Goal: Task Accomplishment & Management: Manage account settings

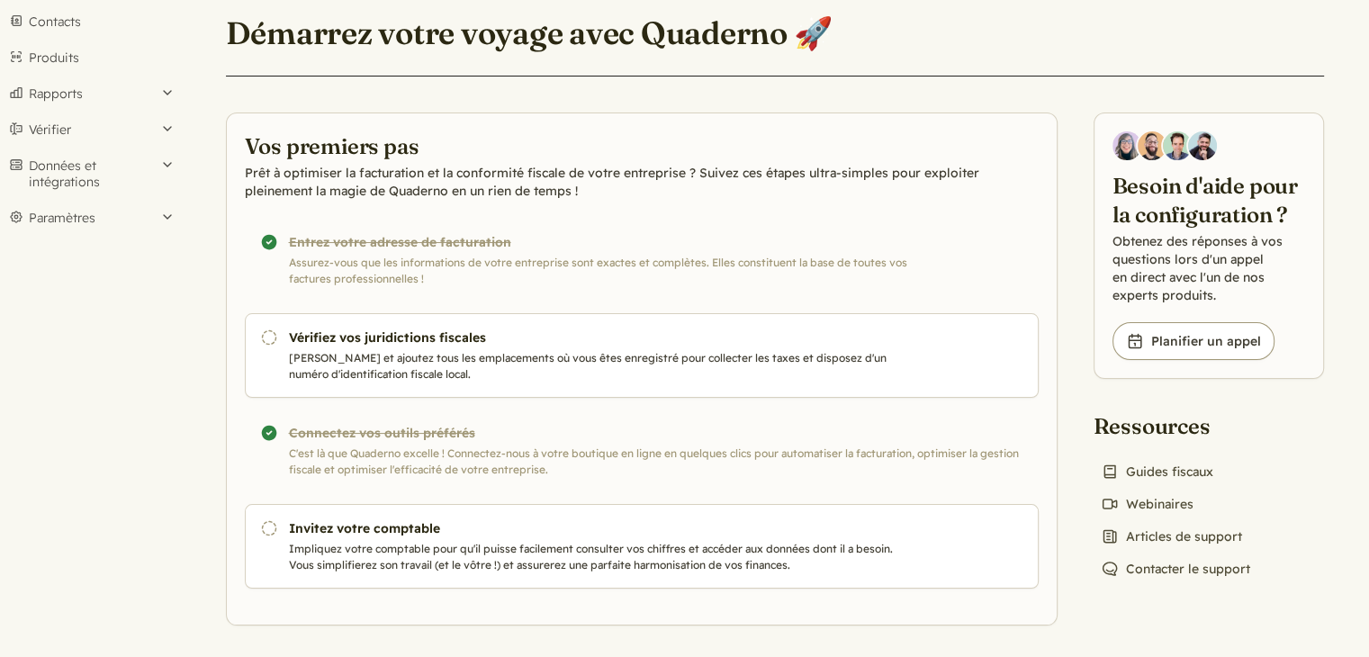
scroll to position [155, 0]
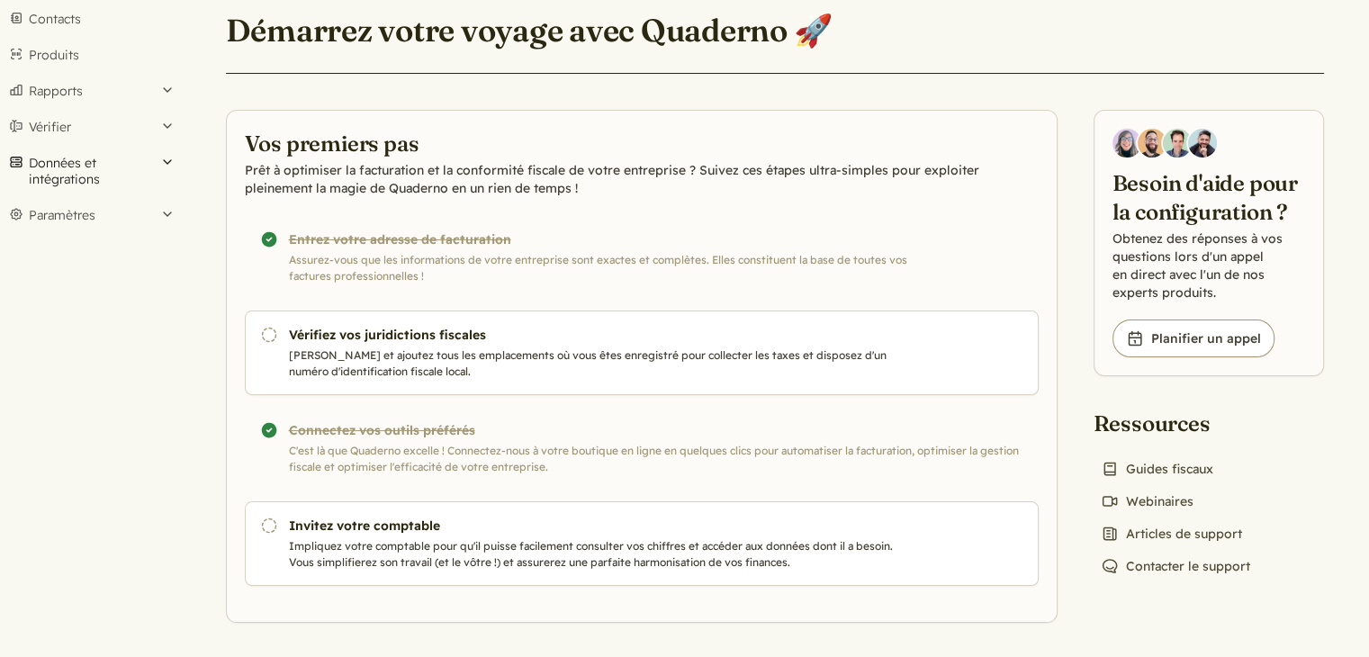
click at [112, 163] on font "Données et intégrations" at bounding box center [93, 171] width 128 height 32
click at [91, 204] on font "Intégrations" at bounding box center [67, 210] width 73 height 16
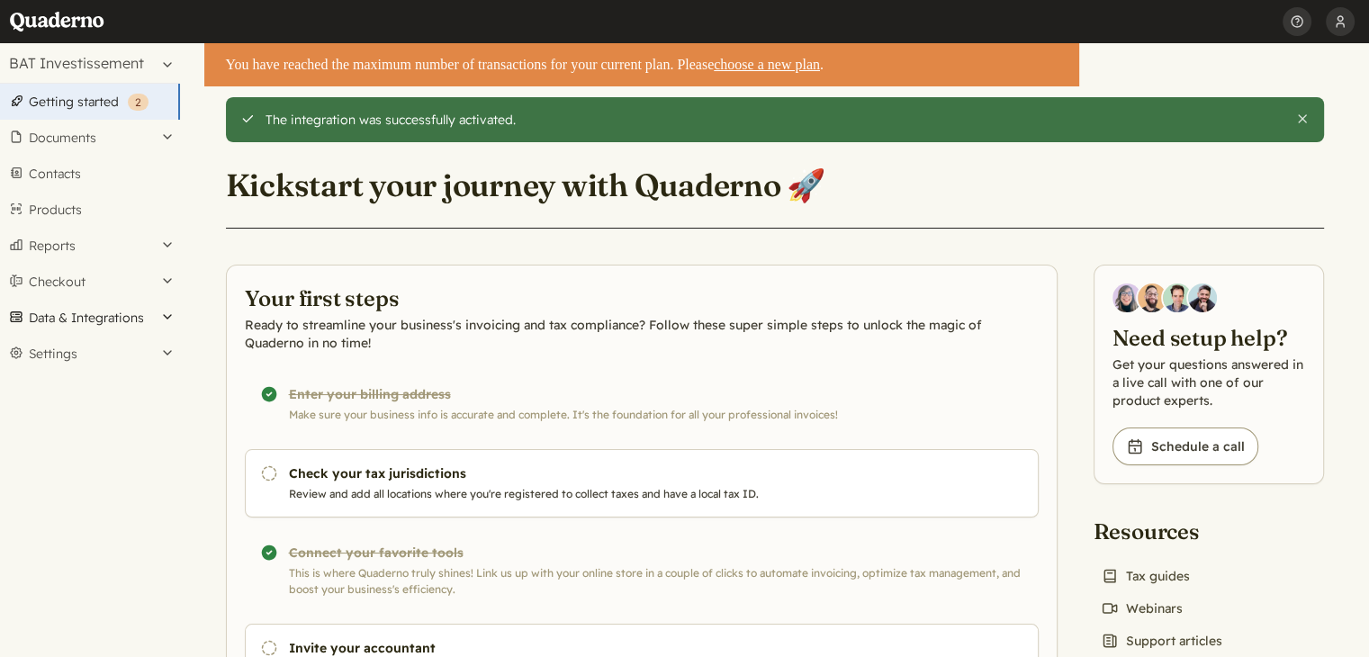
click at [171, 318] on button "Data & Integrations" at bounding box center [90, 318] width 180 height 36
click at [83, 347] on link "Integrations" at bounding box center [90, 348] width 180 height 25
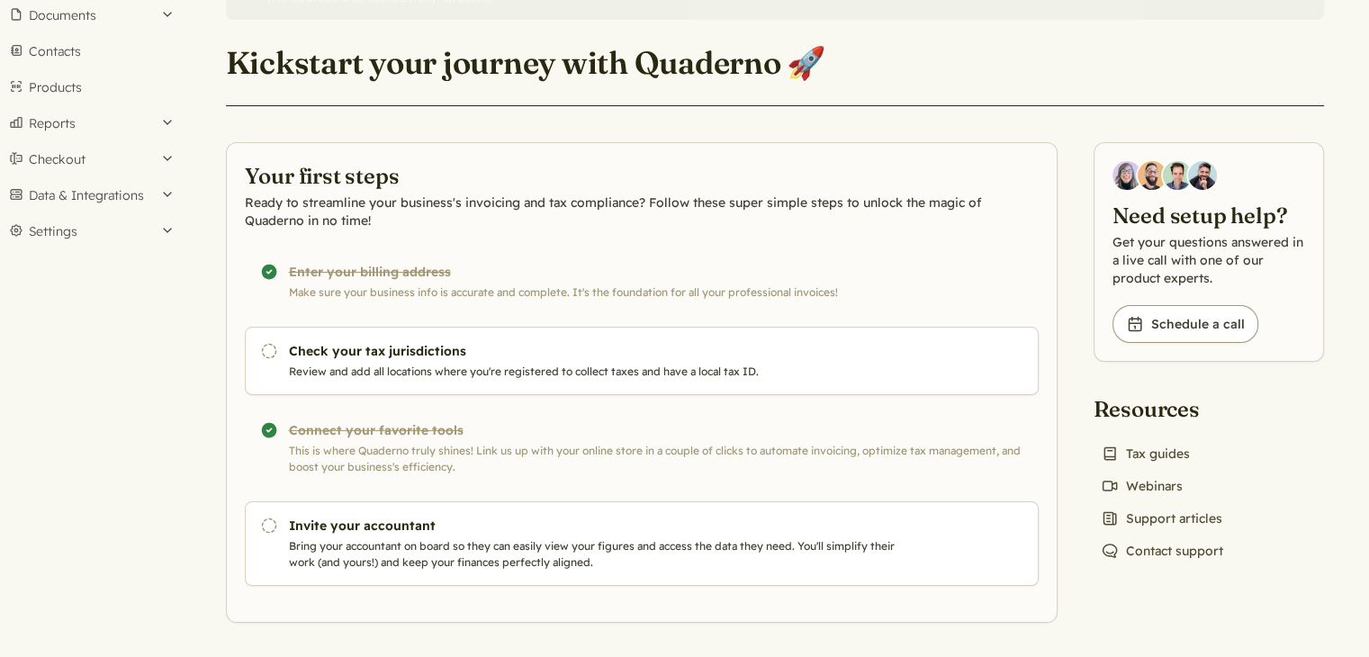
scroll to position [67, 0]
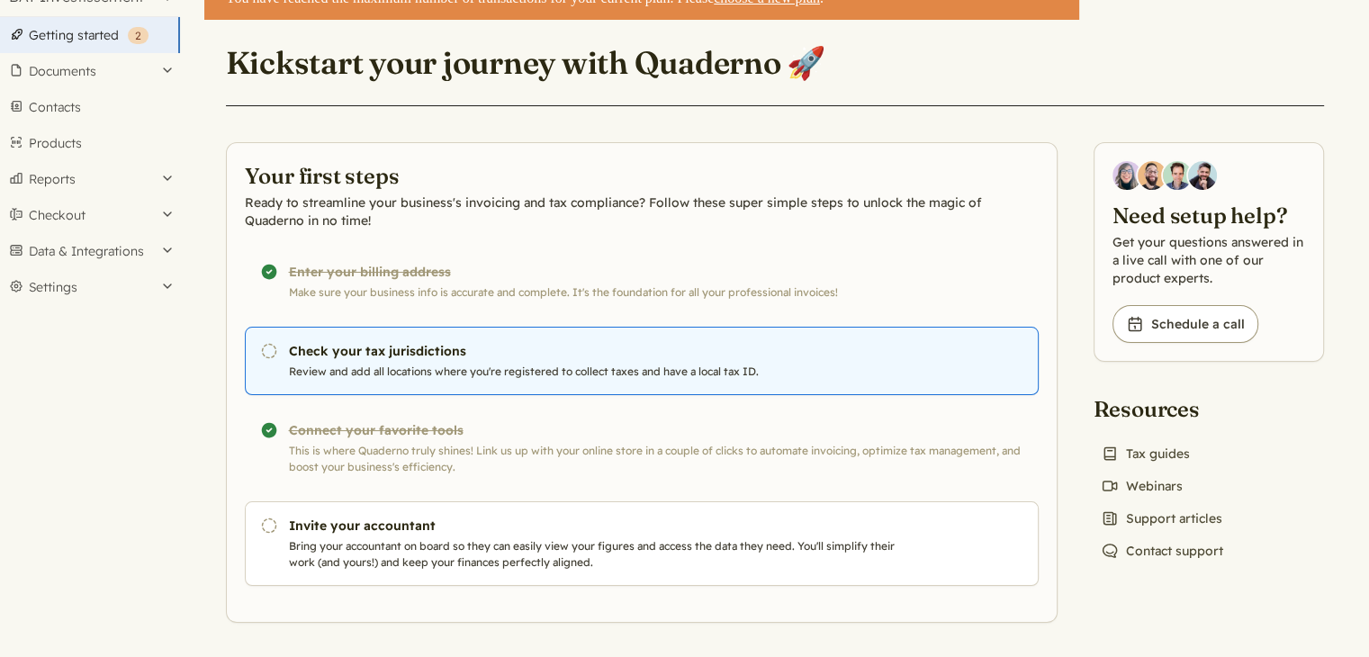
click at [454, 364] on p "Review and add all locations where you're registered to collect taxes and have …" at bounding box center [596, 372] width 614 height 16
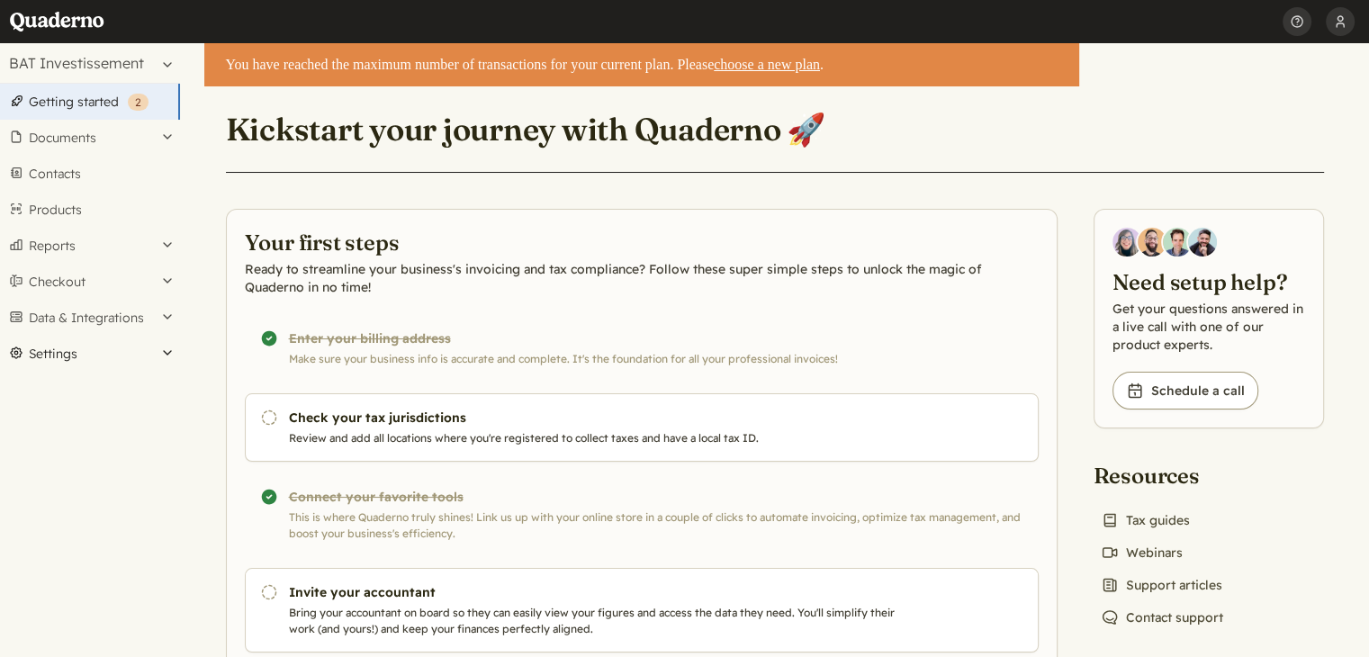
click at [115, 350] on button "Settings" at bounding box center [90, 354] width 180 height 36
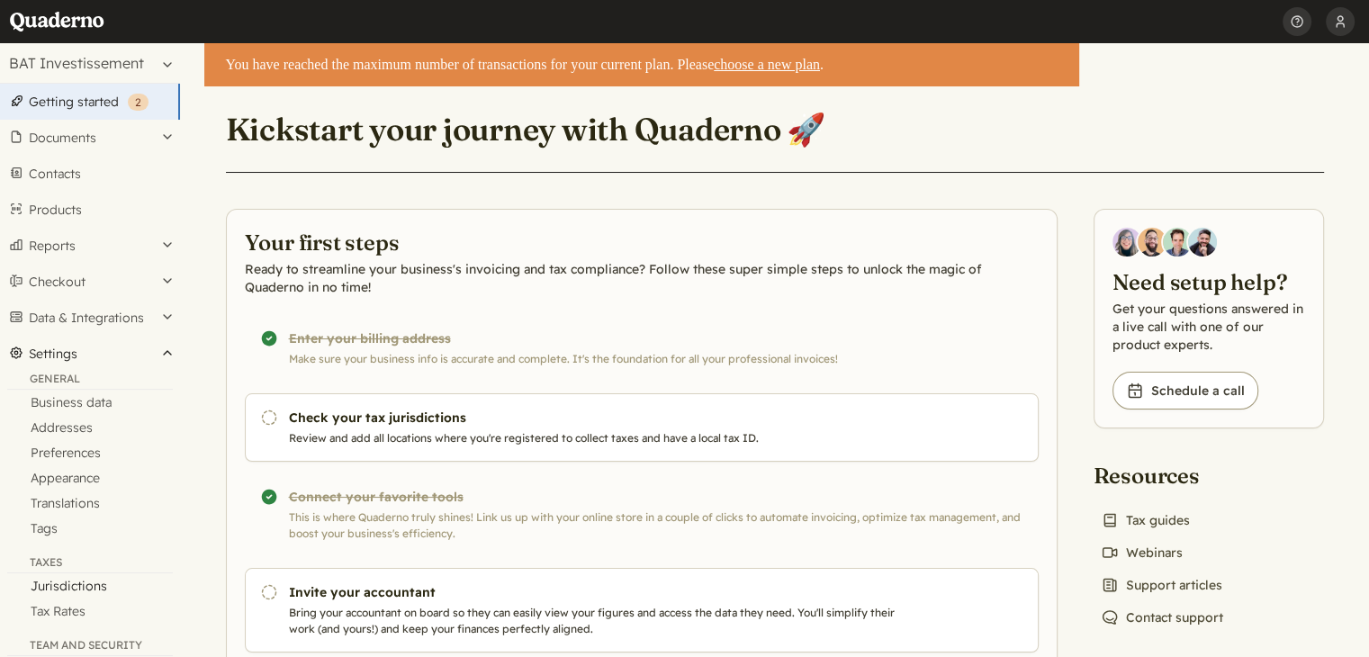
scroll to position [292, 0]
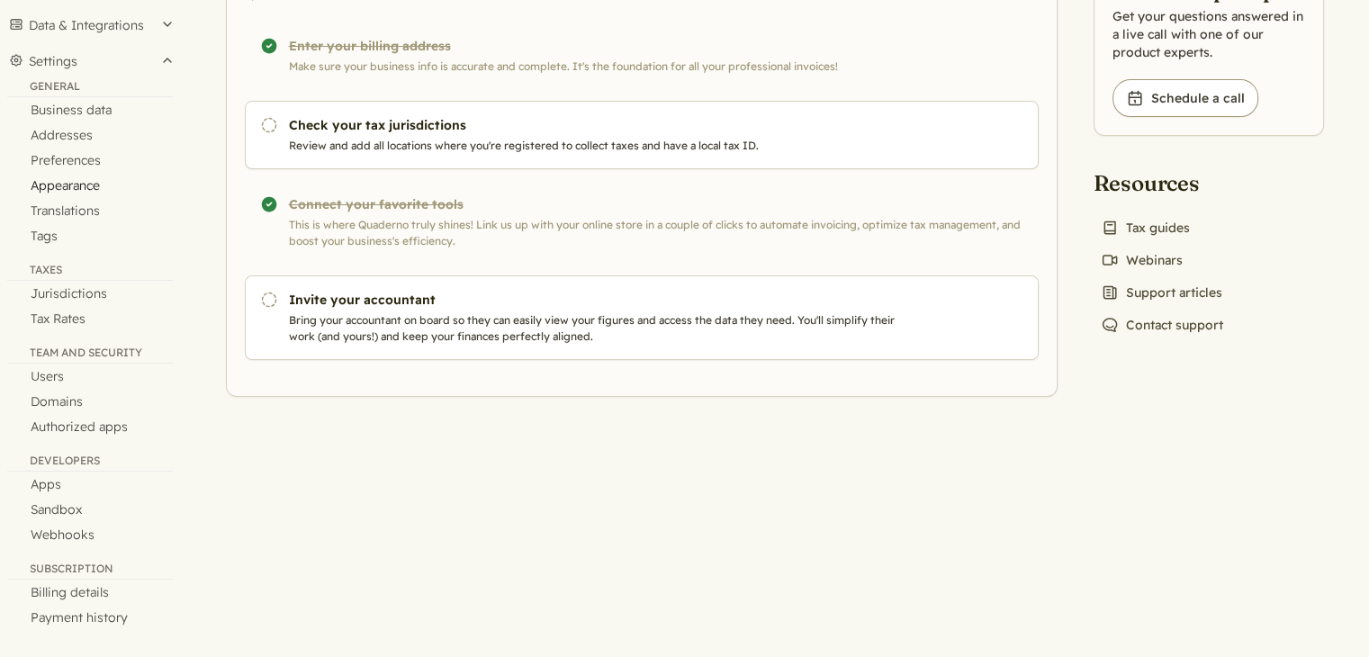
click at [85, 184] on link "Appearance" at bounding box center [90, 185] width 180 height 25
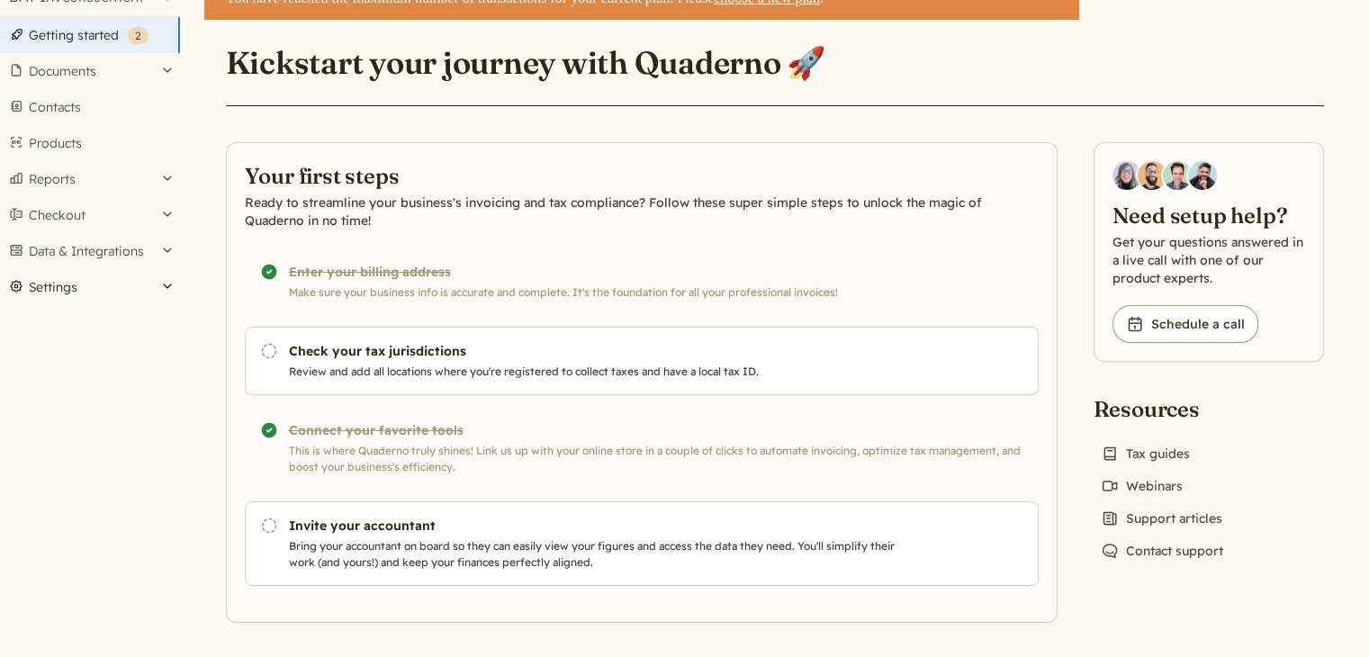
click at [174, 275] on button "Settings" at bounding box center [90, 287] width 180 height 36
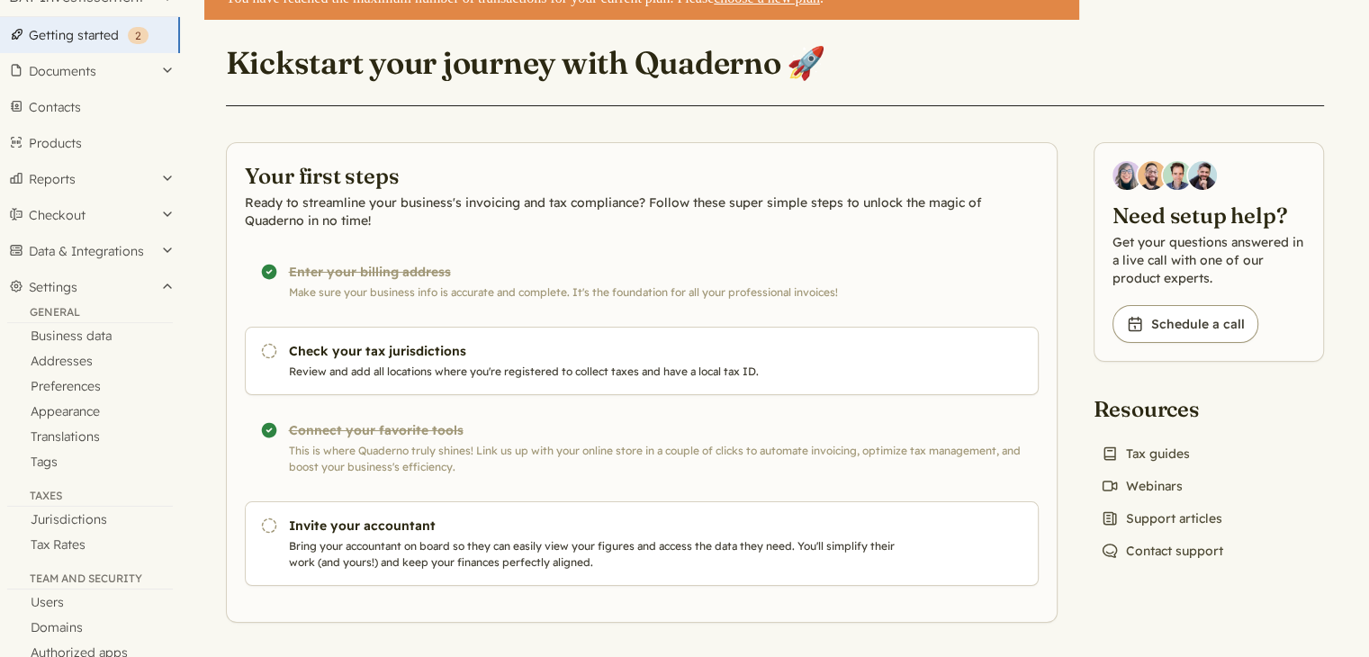
click at [63, 310] on div "General" at bounding box center [90, 314] width 166 height 18
click at [91, 332] on link "Business data" at bounding box center [90, 335] width 180 height 25
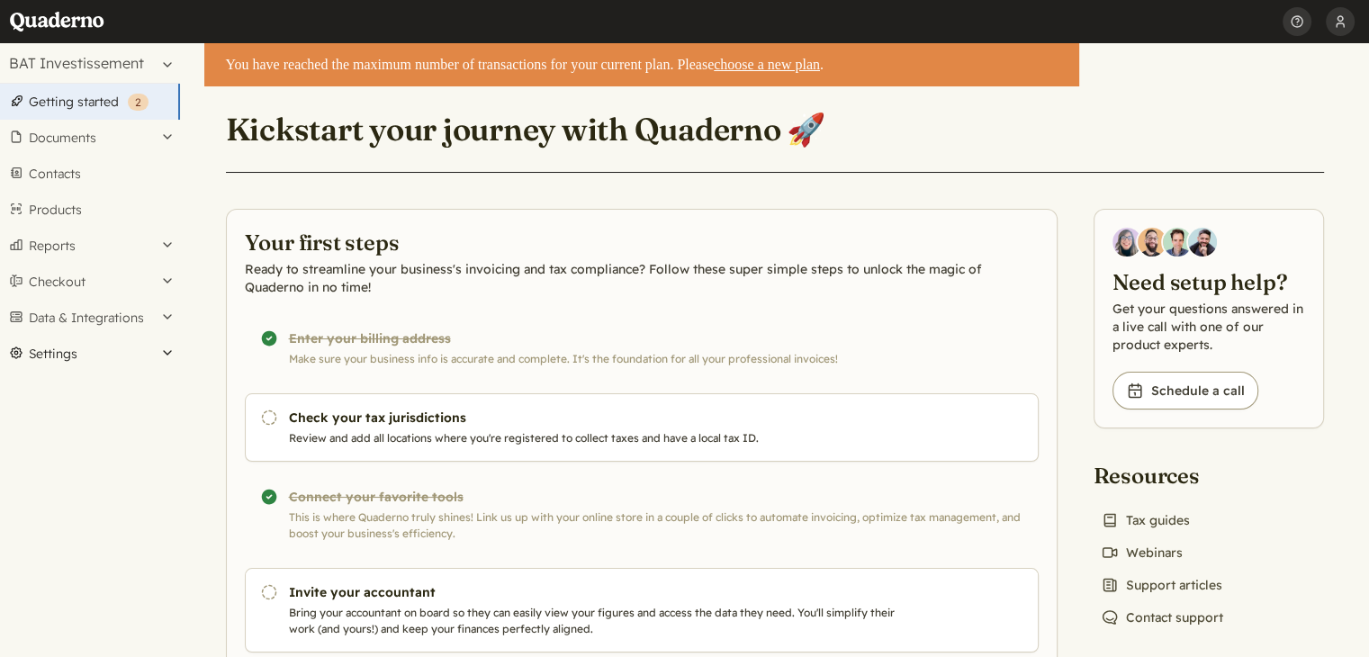
click at [173, 346] on button "Settings" at bounding box center [90, 354] width 180 height 36
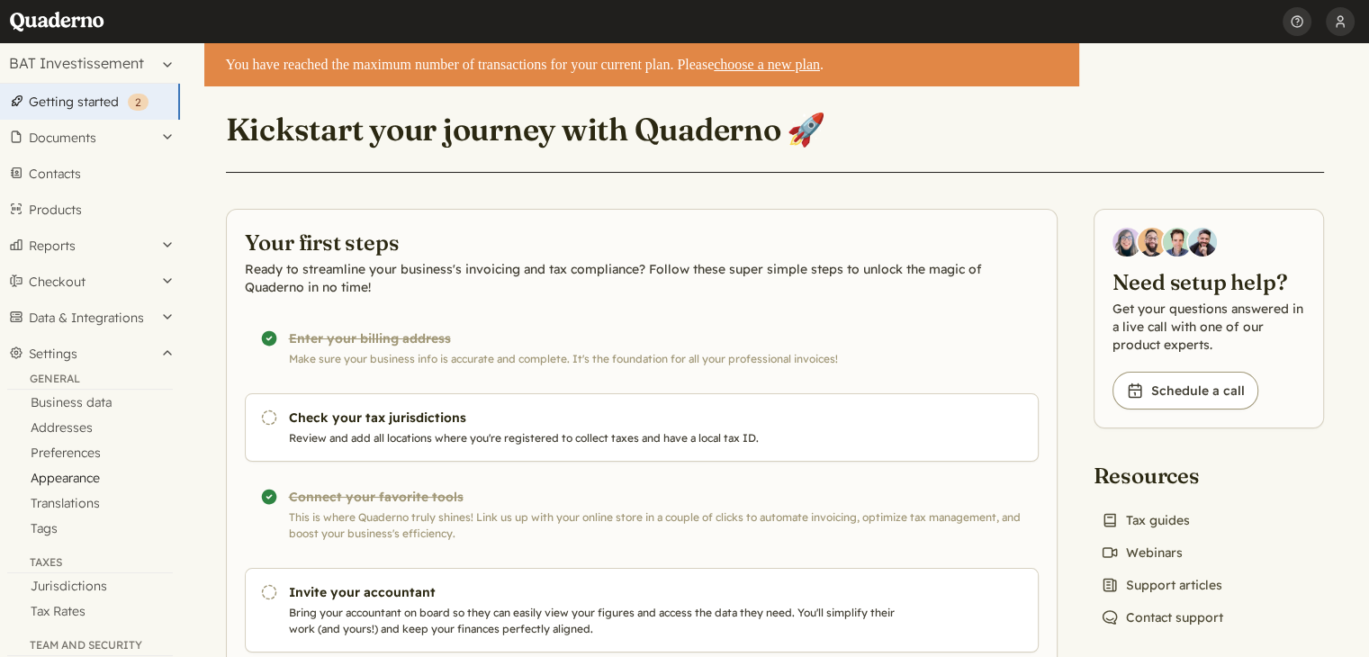
click at [90, 479] on link "Appearance" at bounding box center [90, 477] width 180 height 25
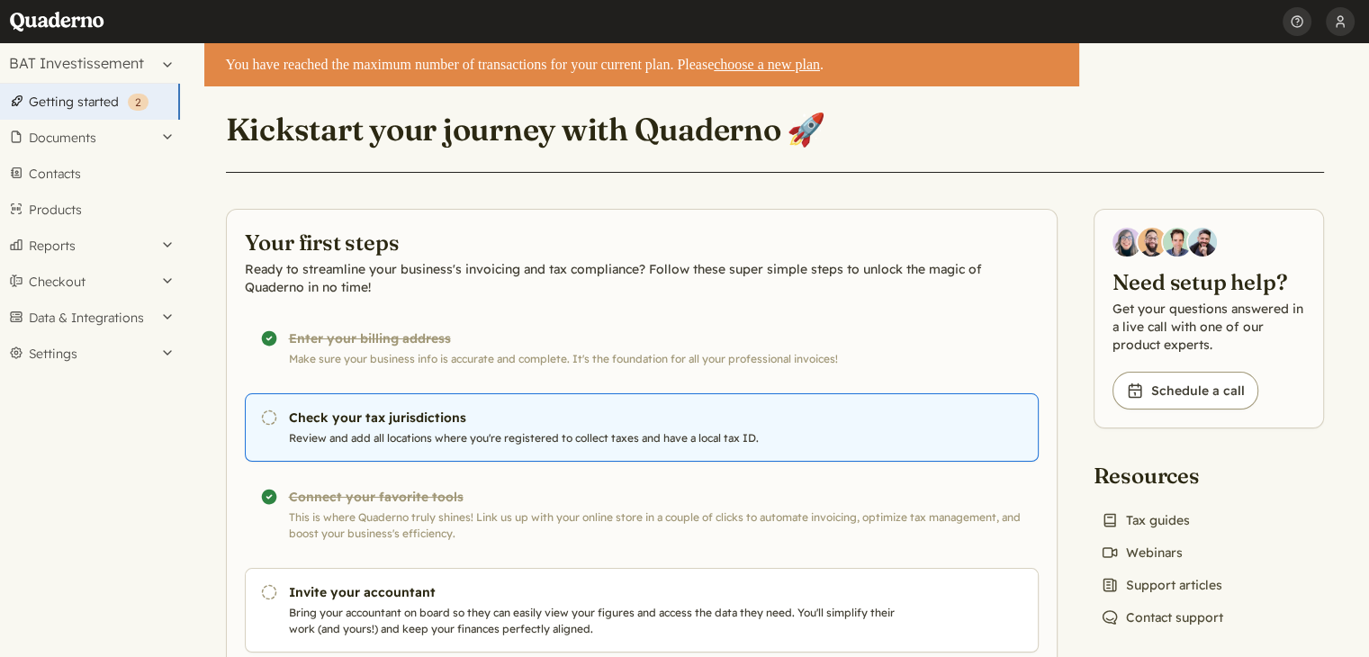
click at [398, 426] on link "Pending Check your tax jurisdictions Review and add all locations where you're …" at bounding box center [642, 427] width 794 height 68
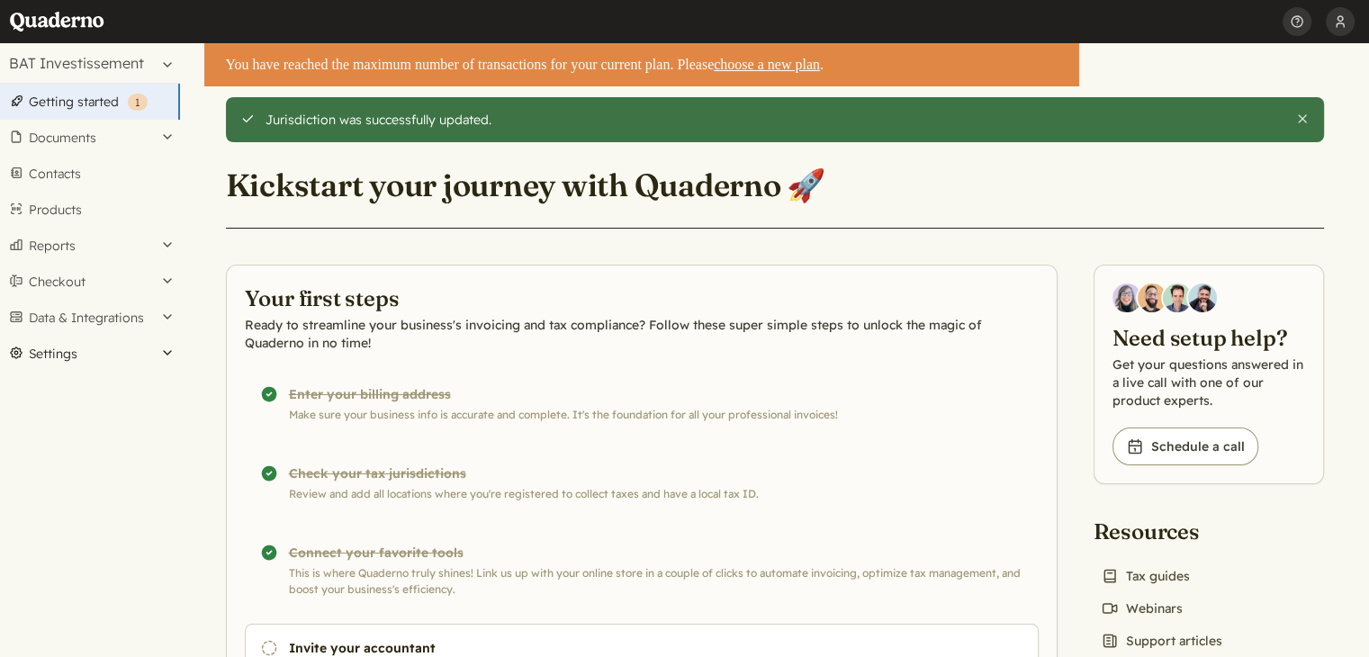
click at [107, 352] on button "Settings" at bounding box center [90, 354] width 180 height 36
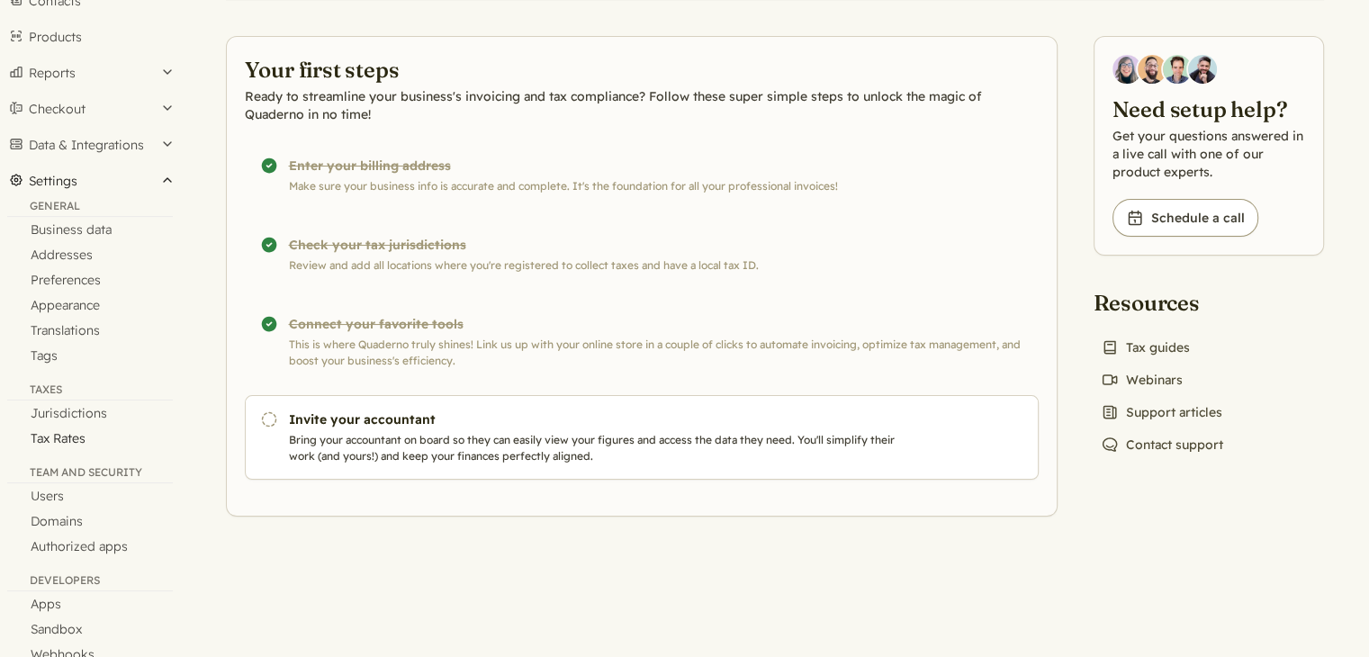
scroll to position [214, 0]
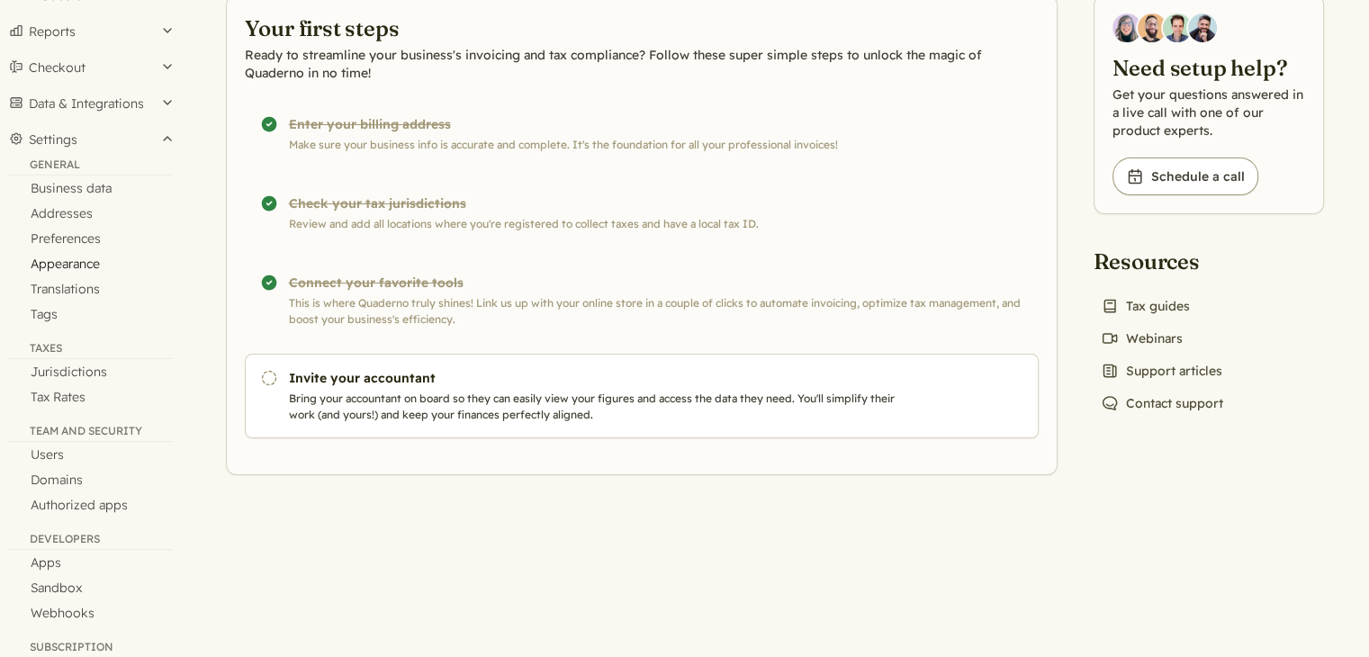
click at [97, 263] on link "Appearance" at bounding box center [90, 263] width 180 height 25
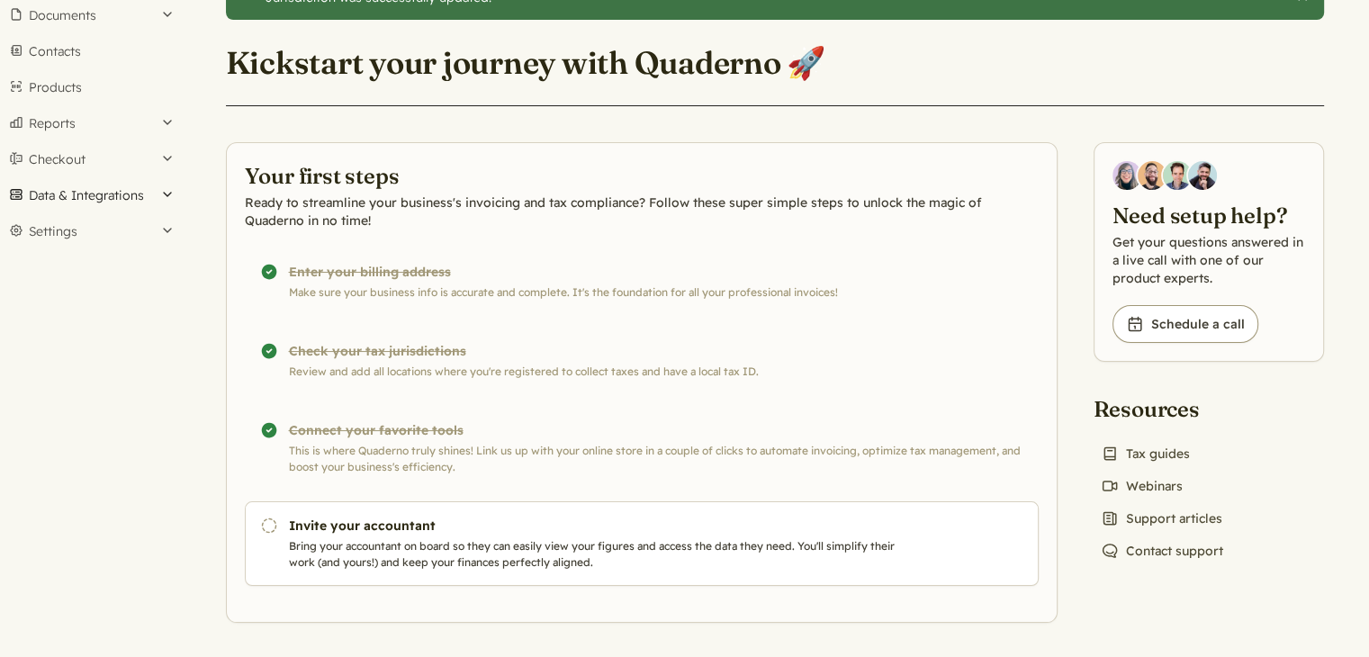
click at [161, 195] on button "Data & Integrations" at bounding box center [90, 195] width 180 height 36
click at [165, 316] on button "Settings" at bounding box center [90, 316] width 180 height 36
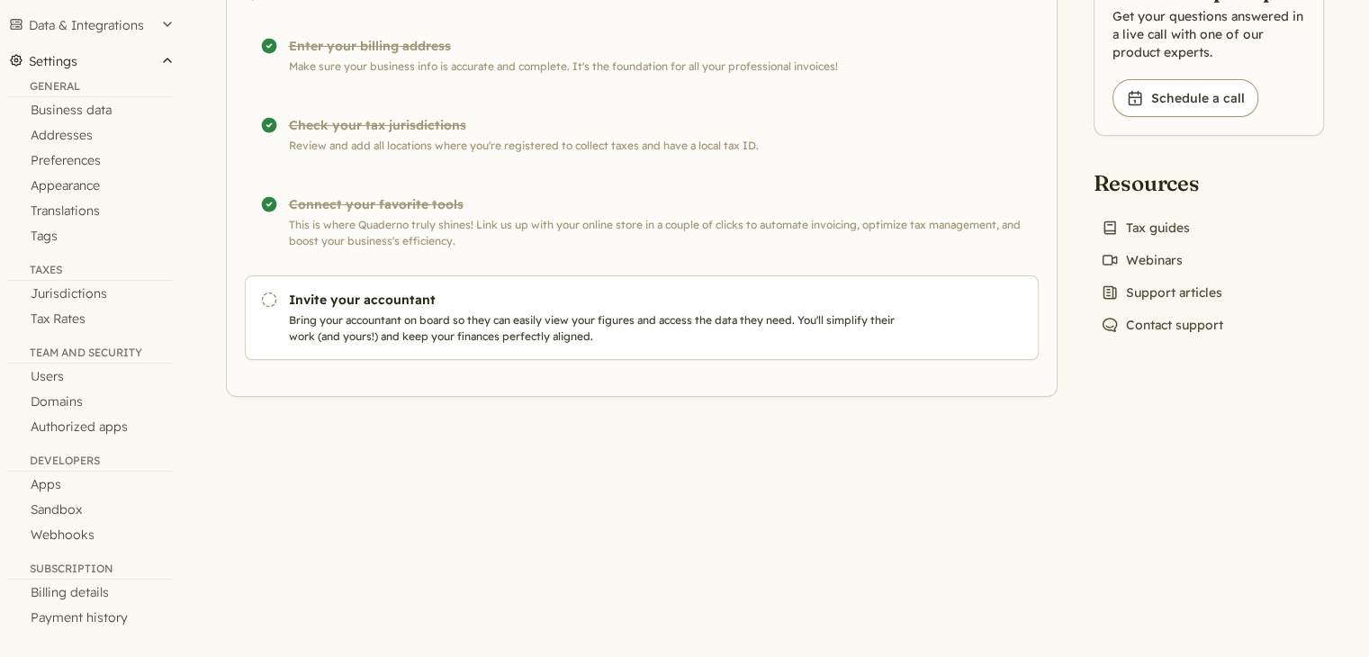
scroll to position [238, 0]
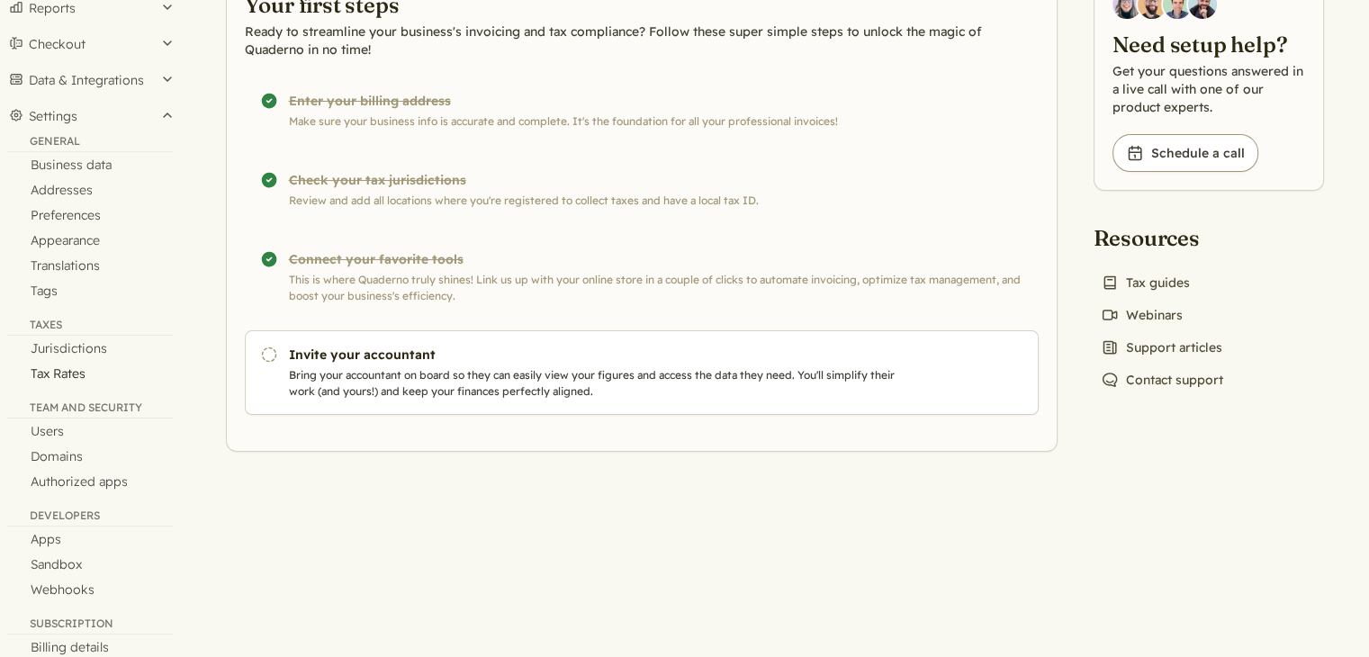
click at [76, 372] on link "Tax Rates" at bounding box center [90, 373] width 180 height 25
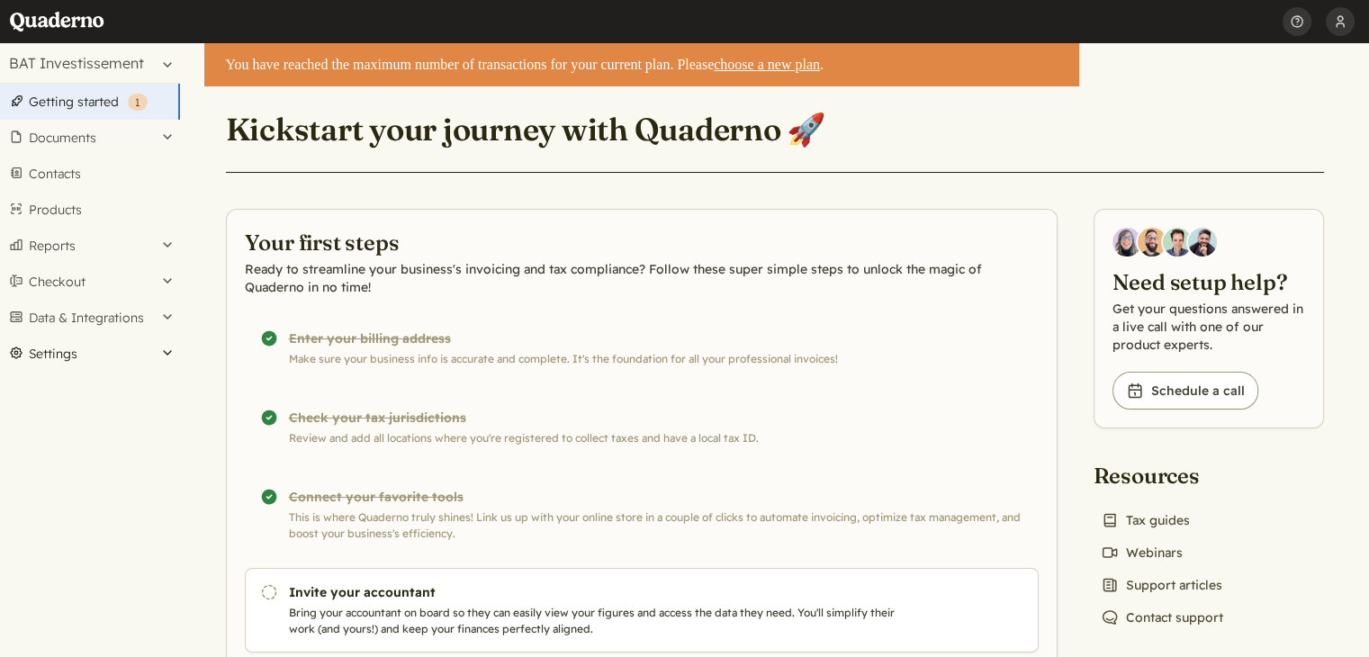
click at [169, 349] on button "Settings" at bounding box center [90, 354] width 180 height 36
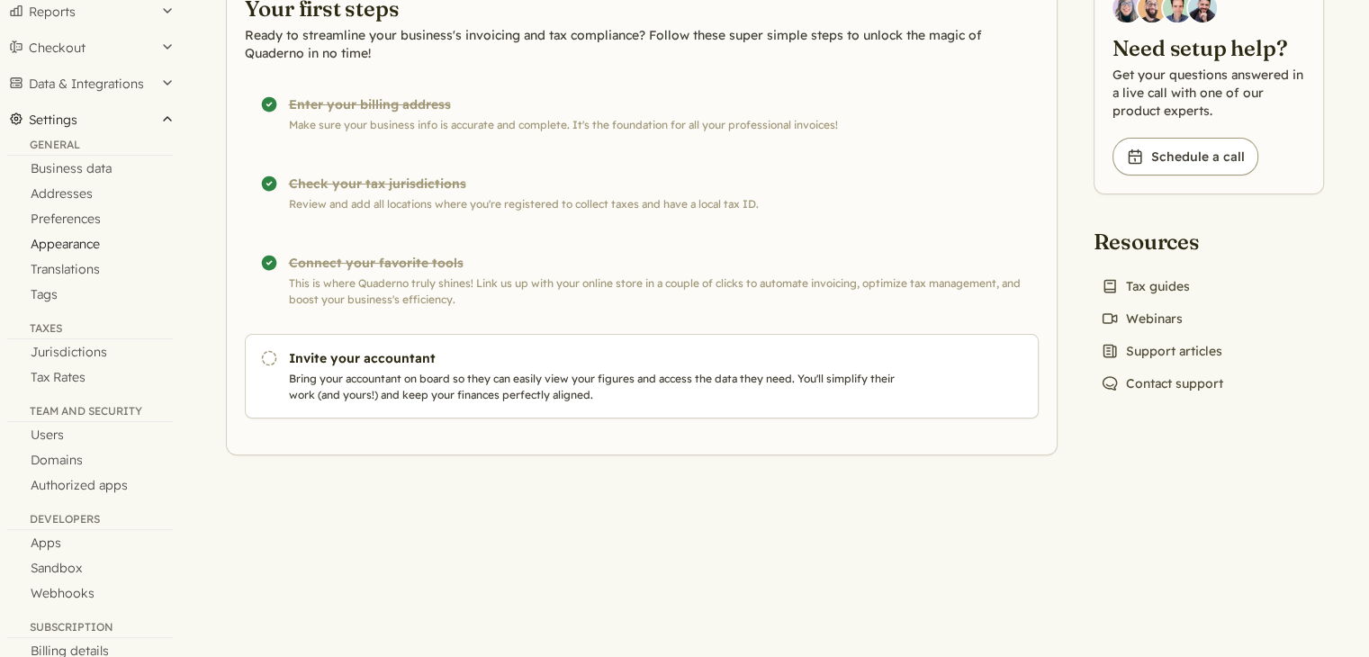
scroll to position [202, 0]
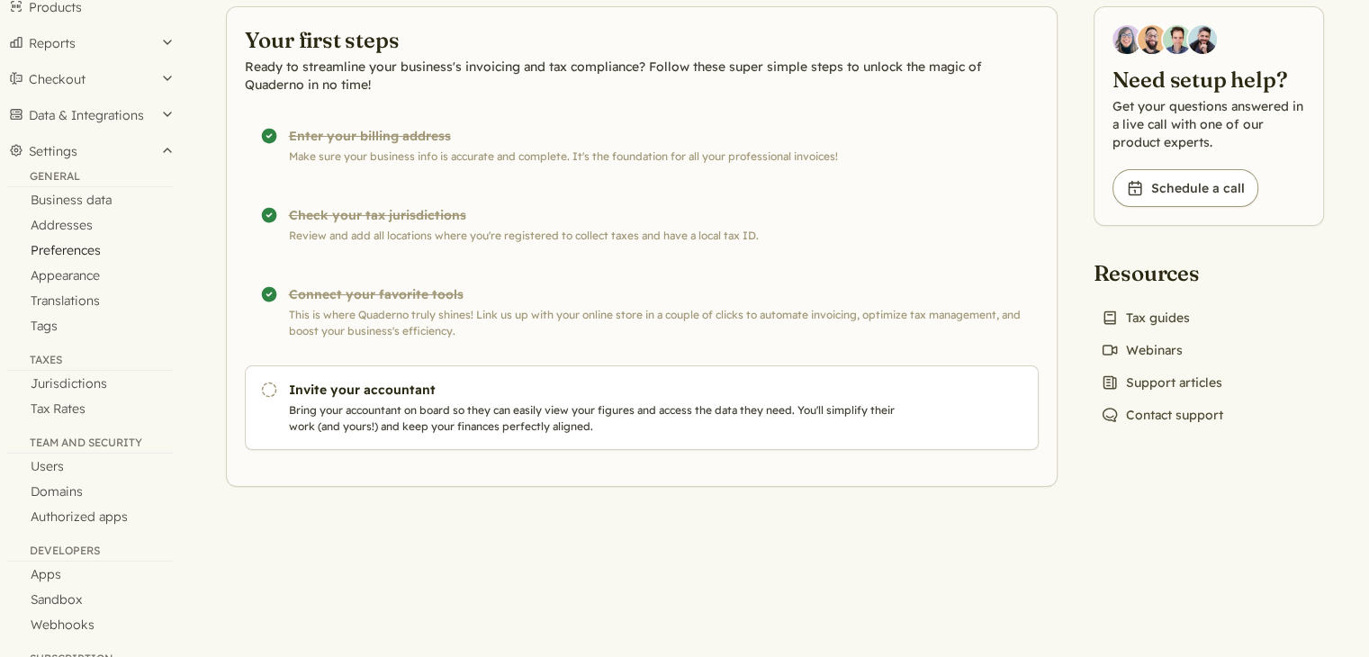
click at [76, 248] on link "Preferences" at bounding box center [90, 250] width 180 height 25
